Goal: Book appointment/travel/reservation

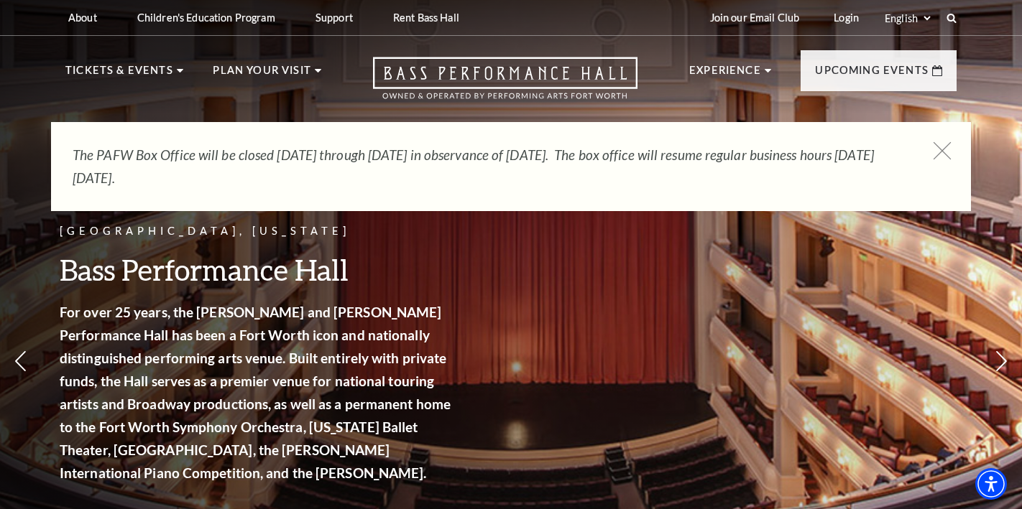
click at [943, 153] on icon at bounding box center [942, 151] width 18 height 18
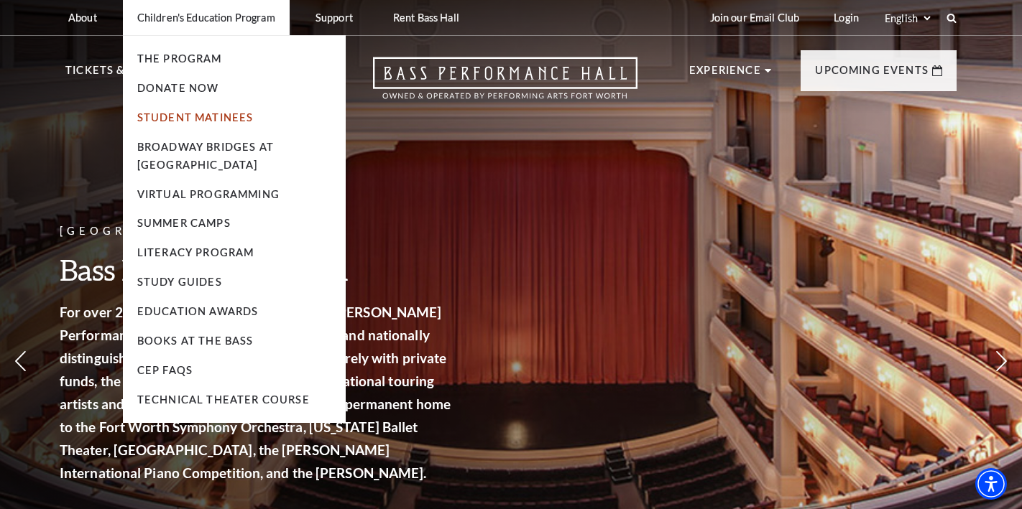
click at [183, 116] on link "Student Matinees" at bounding box center [195, 117] width 116 height 12
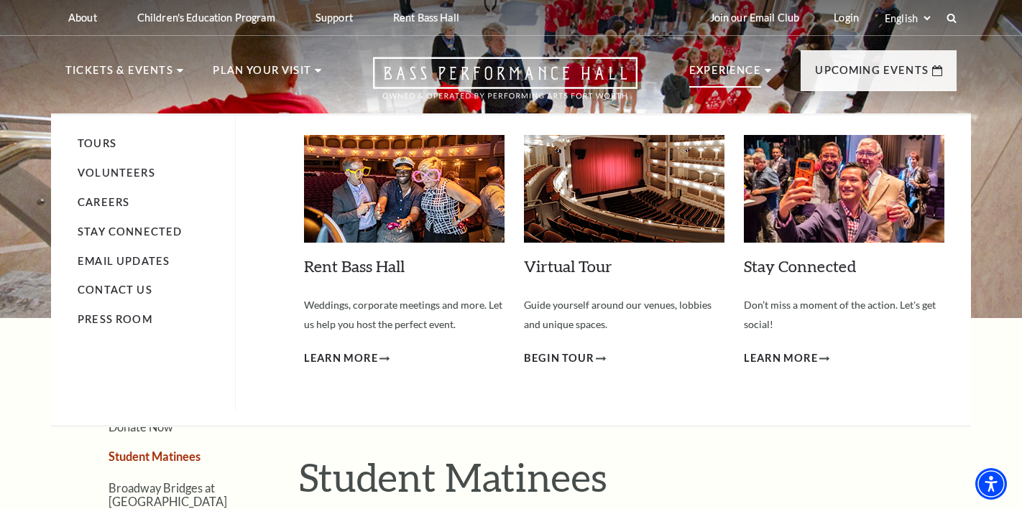
click at [718, 67] on p "Experience" at bounding box center [725, 75] width 72 height 26
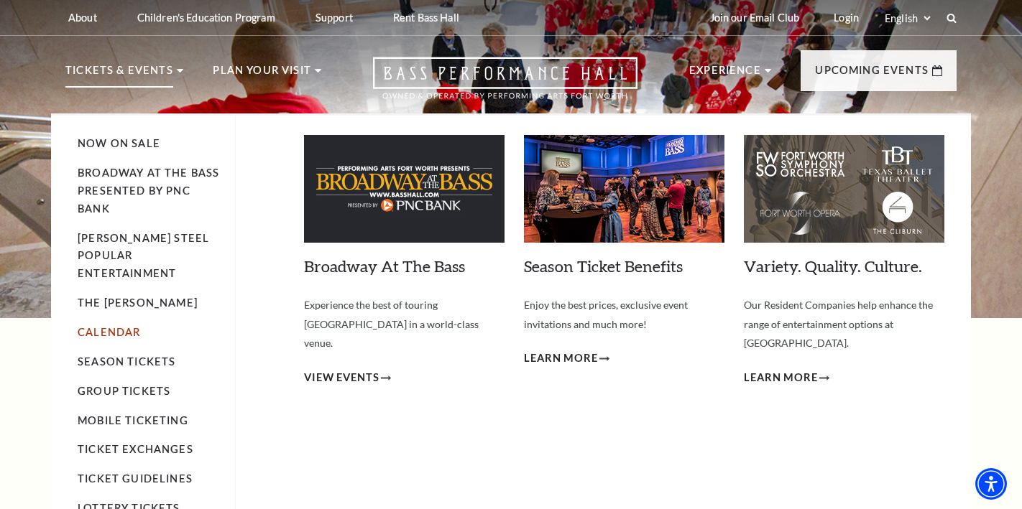
click at [114, 326] on link "Calendar" at bounding box center [109, 332] width 63 height 12
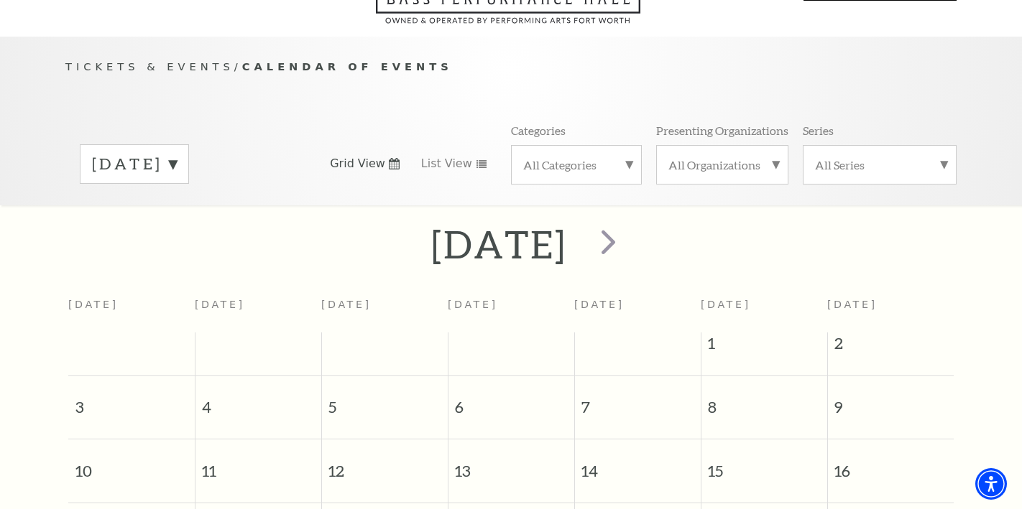
scroll to position [126, 0]
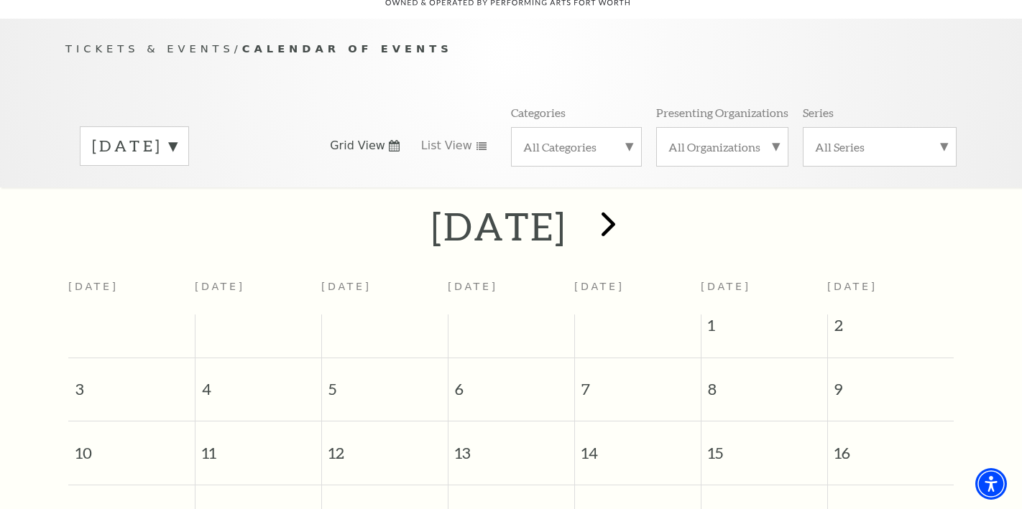
click at [629, 207] on span "next" at bounding box center [608, 223] width 41 height 41
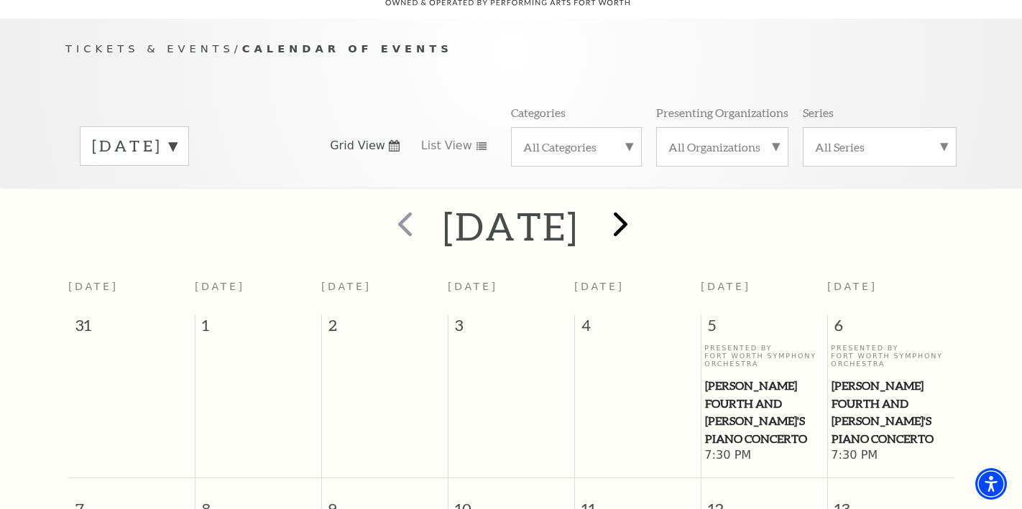
click at [641, 207] on span "next" at bounding box center [620, 223] width 41 height 41
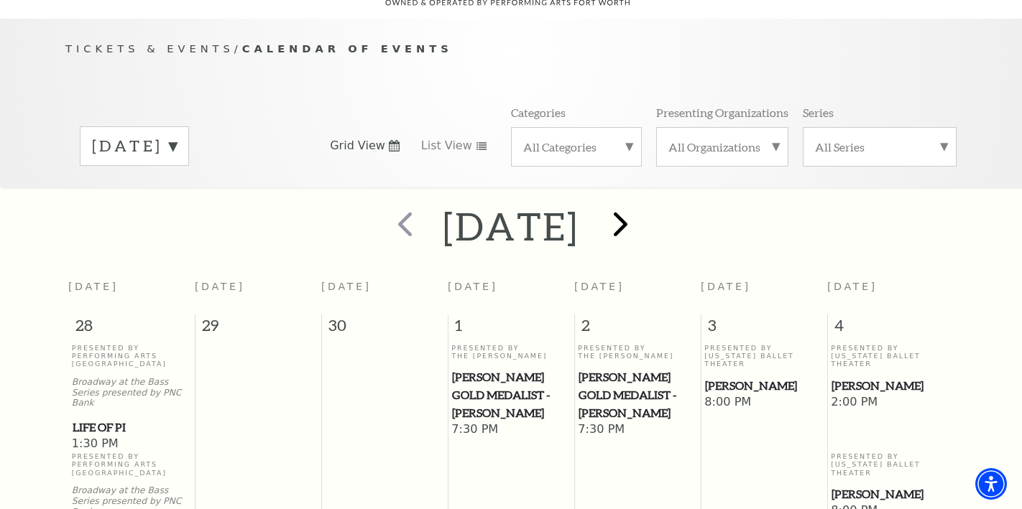
click at [641, 204] on span "next" at bounding box center [620, 223] width 41 height 41
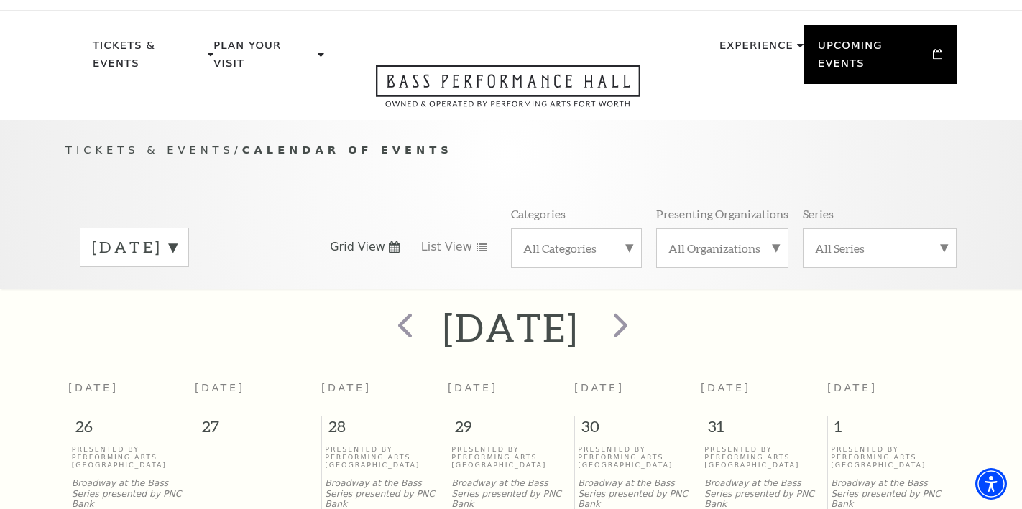
scroll to position [50, 0]
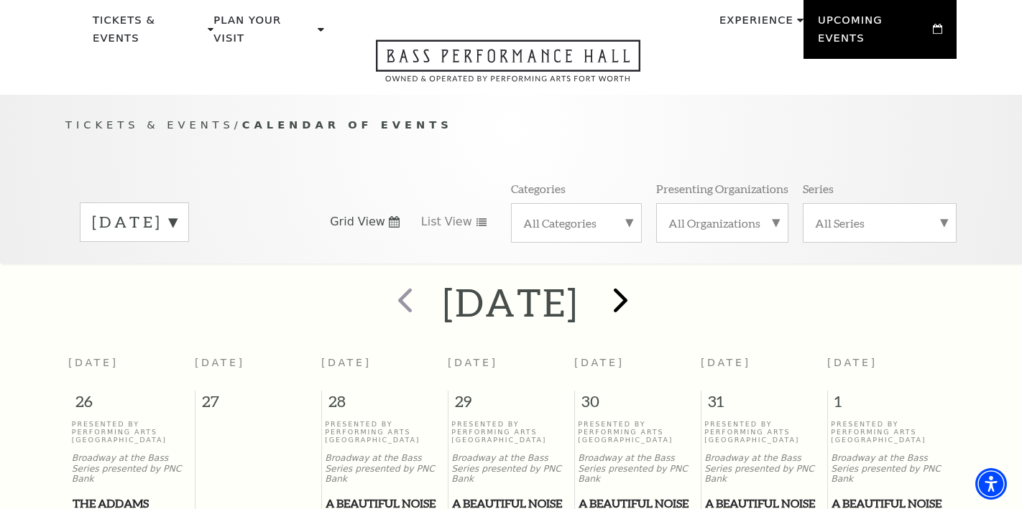
click at [641, 285] on span "next" at bounding box center [620, 299] width 41 height 41
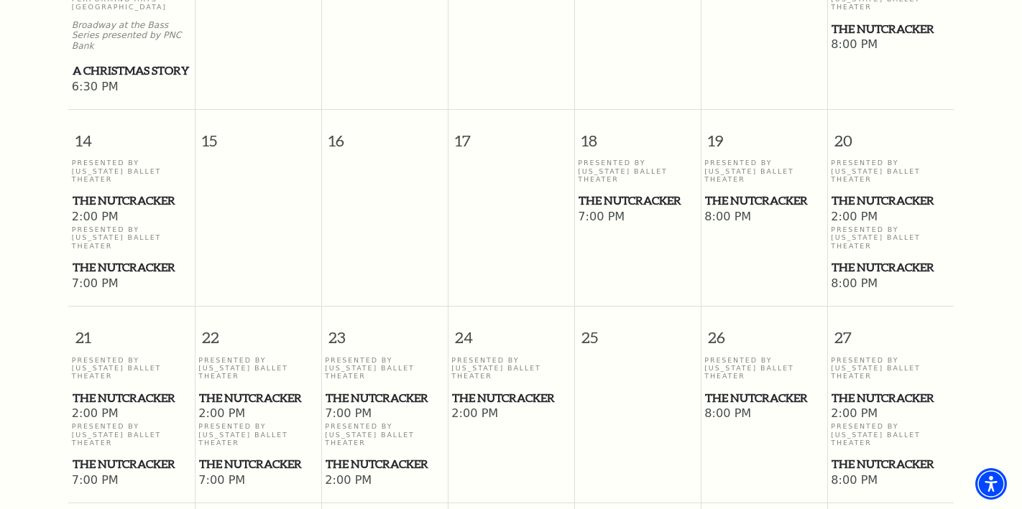
scroll to position [951, 0]
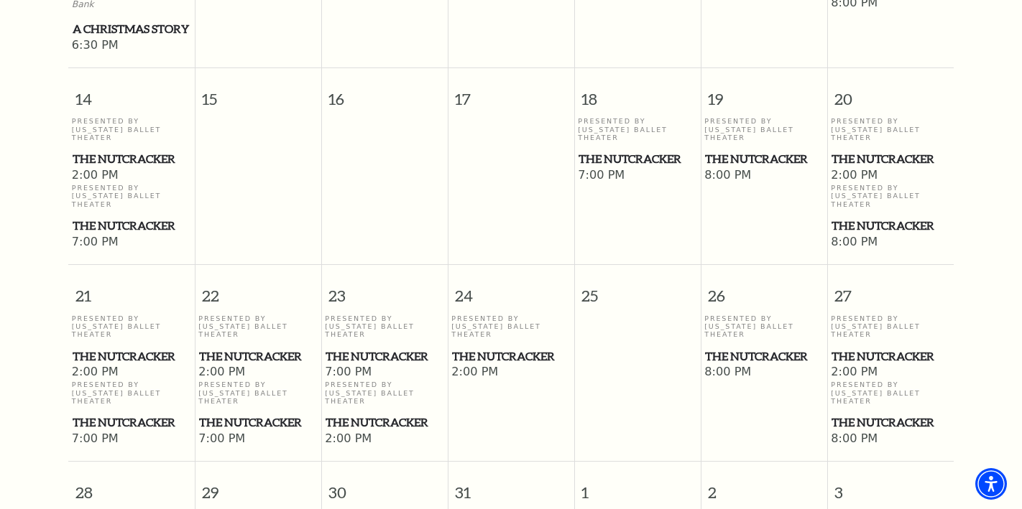
click at [613, 150] on span "The Nutcracker" at bounding box center [637, 159] width 118 height 18
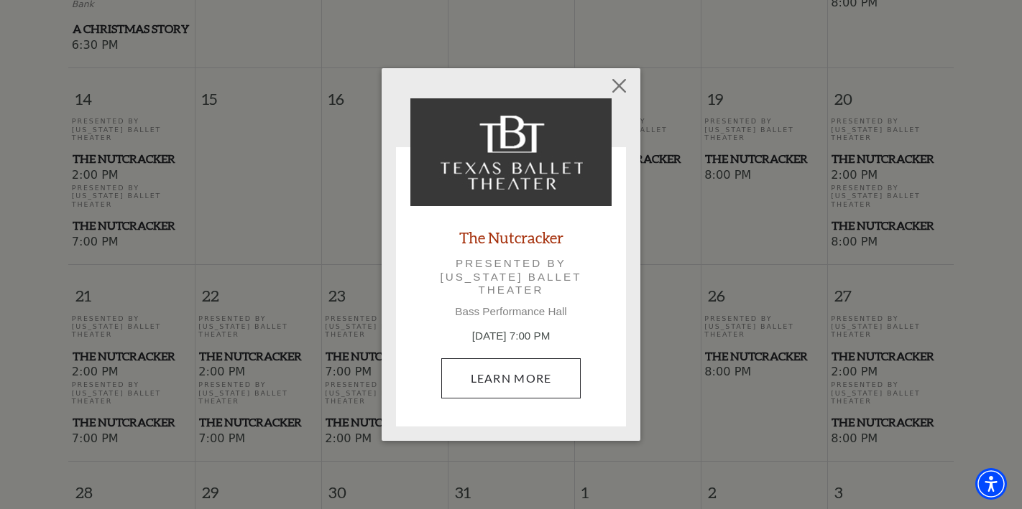
click at [519, 380] on link "Learn More" at bounding box center [511, 379] width 140 height 40
